Goal: Communication & Community: Share content

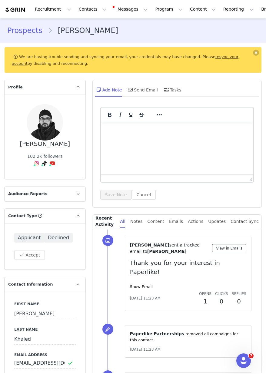
click at [222, 247] on button "View in Emails" at bounding box center [229, 248] width 34 height 8
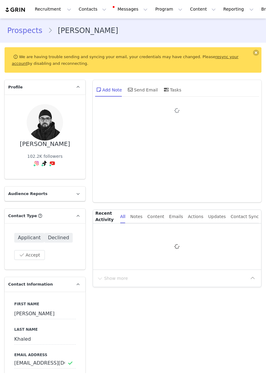
type input "+213 ([GEOGRAPHIC_DATA])"
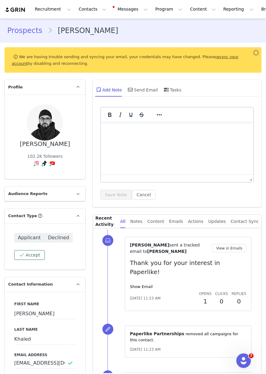
click at [31, 255] on button "Accept" at bounding box center [29, 255] width 31 height 10
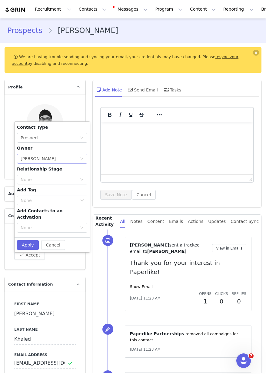
click at [40, 159] on div "[PERSON_NAME]" at bounding box center [38, 158] width 35 height 9
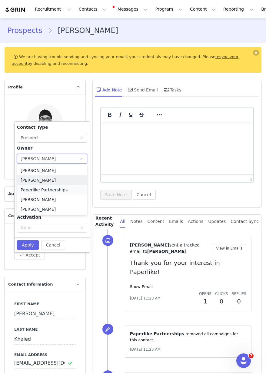
click at [57, 189] on li "Paperlike Partnerships" at bounding box center [52, 190] width 70 height 10
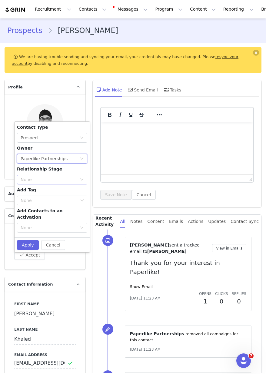
click at [45, 178] on div "None" at bounding box center [49, 179] width 56 height 6
click at [44, 179] on div "None" at bounding box center [49, 179] width 56 height 6
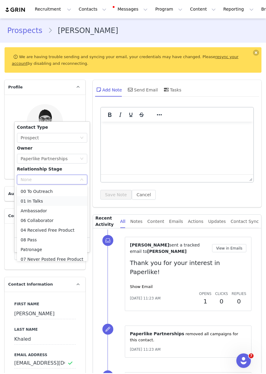
click at [43, 200] on li "01 In Talks" at bounding box center [52, 201] width 70 height 10
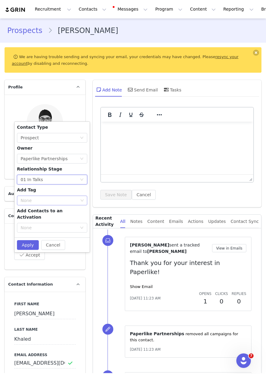
click at [40, 201] on div "None" at bounding box center [49, 200] width 57 height 6
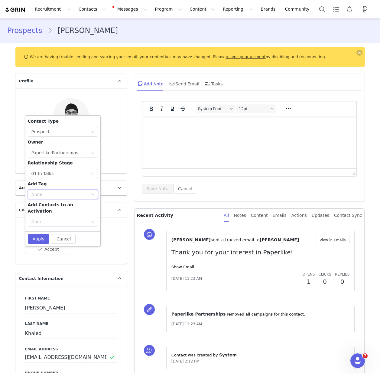
click at [58, 193] on div "None" at bounding box center [59, 194] width 57 height 6
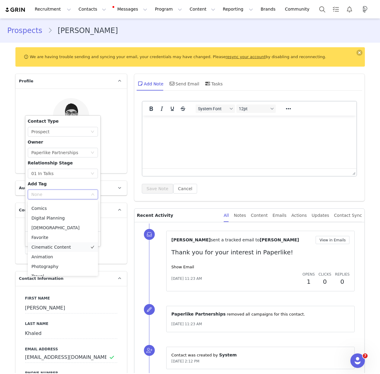
click at [67, 247] on li "Cinematic Content" at bounding box center [63, 247] width 70 height 10
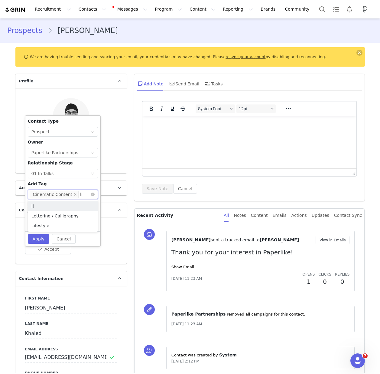
type input "l"
type input "tech"
click at [51, 205] on li "Tech Reviews" at bounding box center [63, 206] width 70 height 10
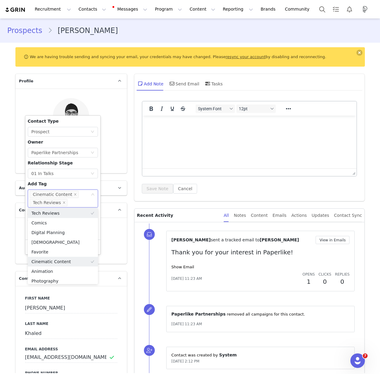
click at [81, 181] on div "Contact Type None Prospect Owner Select Owner Paperlike Partnerships Relationsh…" at bounding box center [63, 177] width 70 height 119
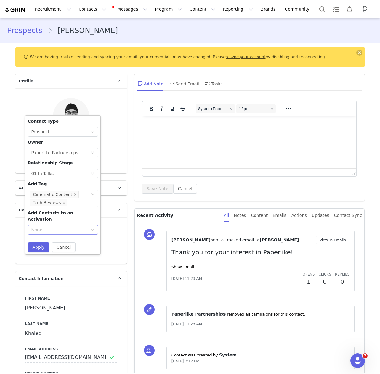
click at [73, 227] on div "None" at bounding box center [59, 230] width 56 height 6
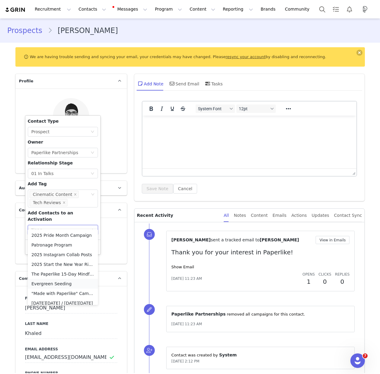
click at [62, 282] on li "Evergreen Seeding" at bounding box center [63, 284] width 70 height 10
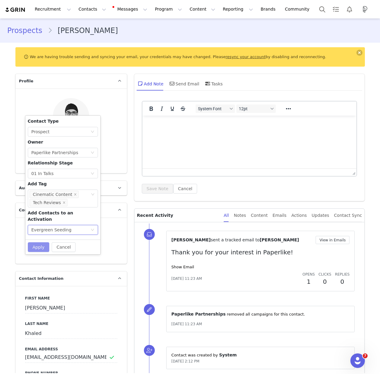
click at [37, 242] on button "Apply" at bounding box center [39, 247] width 22 height 10
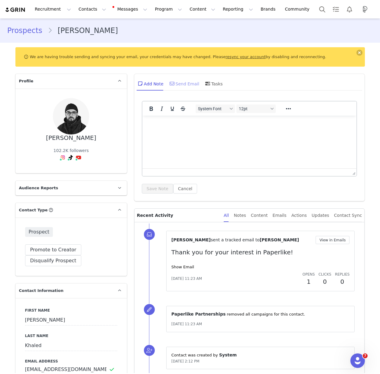
click at [189, 82] on div "Send Email" at bounding box center [183, 83] width 31 height 15
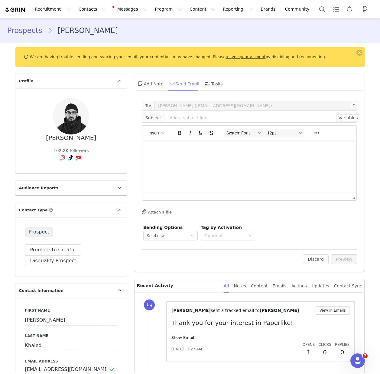
scroll to position [0, 0]
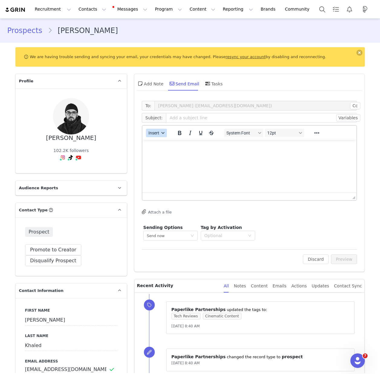
click at [161, 132] on div "button" at bounding box center [163, 132] width 5 height 3
click at [168, 143] on div "Insert Template" at bounding box center [178, 143] width 54 height 7
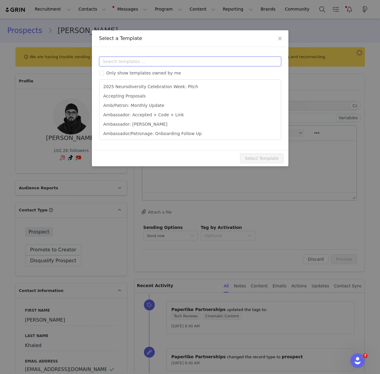
click at [123, 62] on input "text" at bounding box center [190, 62] width 182 height 10
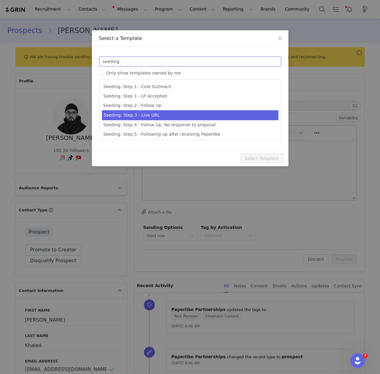
type input "seeding"
click at [162, 115] on li "Seeding: Step 3 - Live URL" at bounding box center [190, 115] width 177 height 10
type input "[first_name] x Paperlike Let’s Collab!"
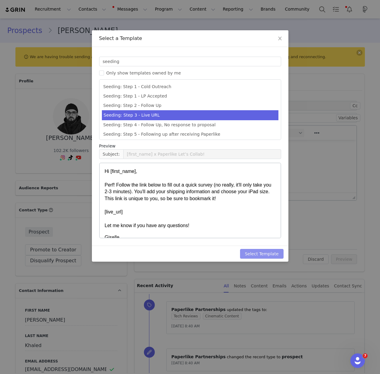
drag, startPoint x: 260, startPoint y: 251, endPoint x: 222, endPoint y: 243, distance: 39.0
click at [260, 251] on button "Select Template" at bounding box center [262, 254] width 44 height 10
type input "[first_name] x Paperlike Let’s Collab!"
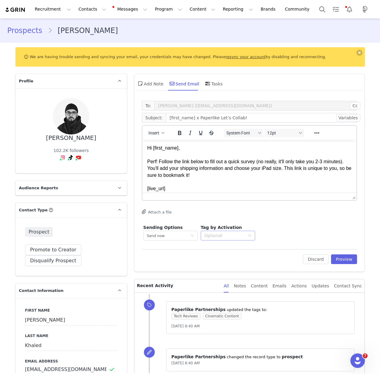
click at [228, 236] on div "Optional" at bounding box center [224, 235] width 41 height 6
click at [220, 288] on div "Evergreen Seeding In progress" at bounding box center [228, 288] width 46 height 14
click at [181, 254] on div "Edit Discard Preview" at bounding box center [250, 256] width 216 height 15
click at [265, 259] on button "Preview" at bounding box center [344, 259] width 26 height 10
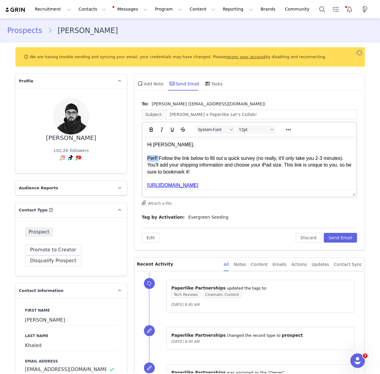
drag, startPoint x: 160, startPoint y: 157, endPoint x: 147, endPoint y: 157, distance: 12.7
click at [147, 157] on p "Hi Ben Messaoud, Perf! Follow the link below to fill out a quick survey (no rea…" at bounding box center [249, 171] width 205 height 61
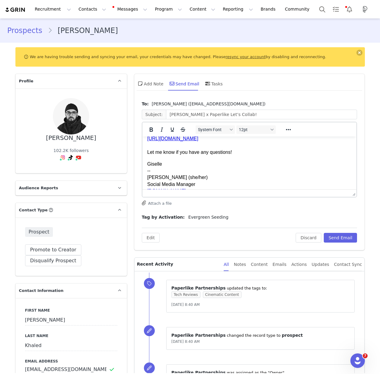
scroll to position [47, 0]
click at [157, 162] on p "Giselle -- Giselle Medina (she/her) Social Media Manager paperlike.com Instagra…" at bounding box center [249, 180] width 205 height 41
click at [155, 162] on p "Giselle -- Giselle Medina (she/her) Social Media Manager paperlike.com Instagra…" at bounding box center [249, 180] width 205 height 41
click at [155, 163] on p "Giselle -- Giselle Medina (she/her) Social Media Manager paperlike.com Instagra…" at bounding box center [249, 180] width 205 height 41
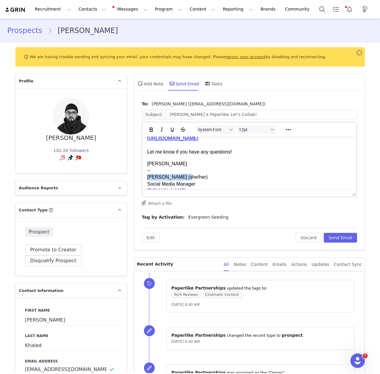
drag, startPoint x: 181, startPoint y: 177, endPoint x: 148, endPoint y: 176, distance: 33.9
click at [148, 176] on p "Harriett -- Giselle Medina (she/her) Social Media Manager paperlike.com Instagr…" at bounding box center [249, 180] width 205 height 41
click at [181, 185] on p "Harriett -- (she/her) Social Media Manager paperlike.com Instagram | Threads | …" at bounding box center [249, 180] width 205 height 41
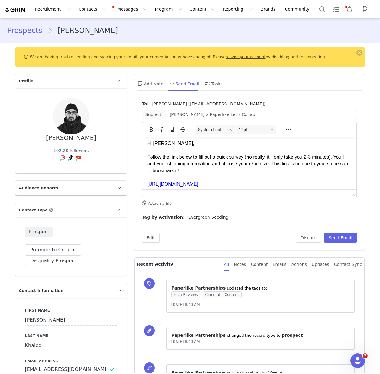
scroll to position [0, 0]
click at [265, 237] on button "Send Email" at bounding box center [341, 238] width 34 height 10
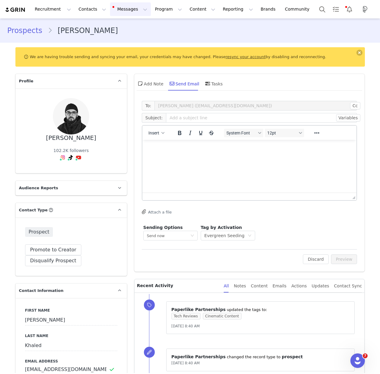
click at [132, 10] on button "Messages Messages" at bounding box center [130, 9] width 41 height 14
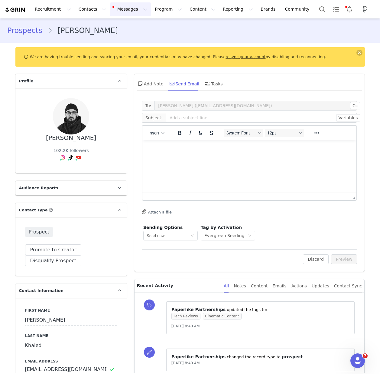
click at [135, 10] on button "Messages Messages" at bounding box center [130, 9] width 41 height 14
